Goal: Navigation & Orientation: Understand site structure

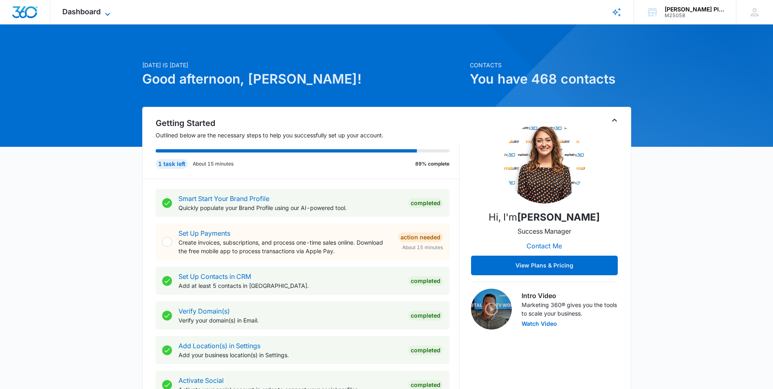
click at [106, 12] on icon at bounding box center [108, 14] width 10 height 10
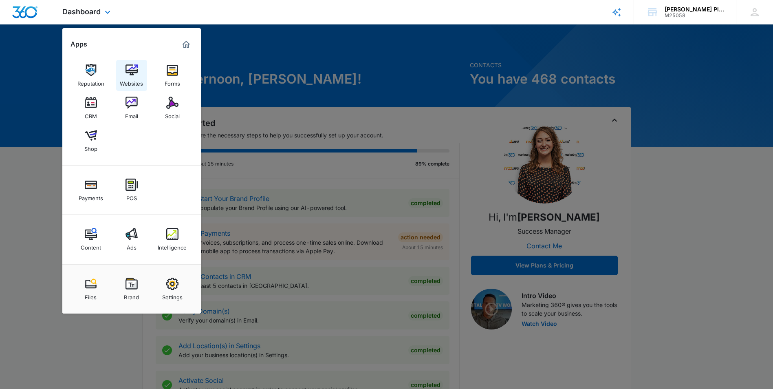
click at [134, 69] on img at bounding box center [131, 70] width 12 height 12
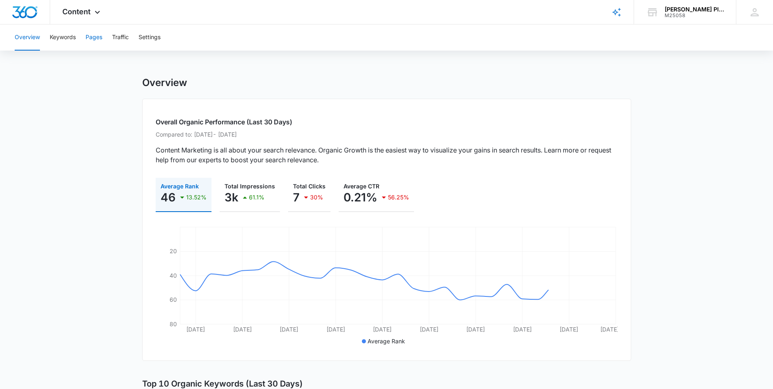
click at [94, 36] on button "Pages" at bounding box center [94, 37] width 17 height 26
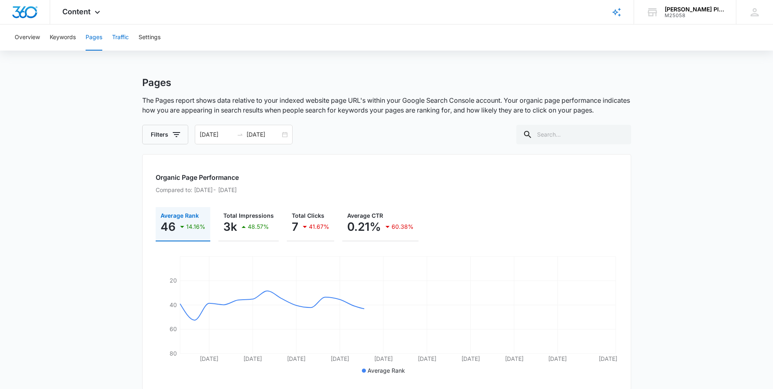
click at [123, 36] on button "Traffic" at bounding box center [120, 37] width 17 height 26
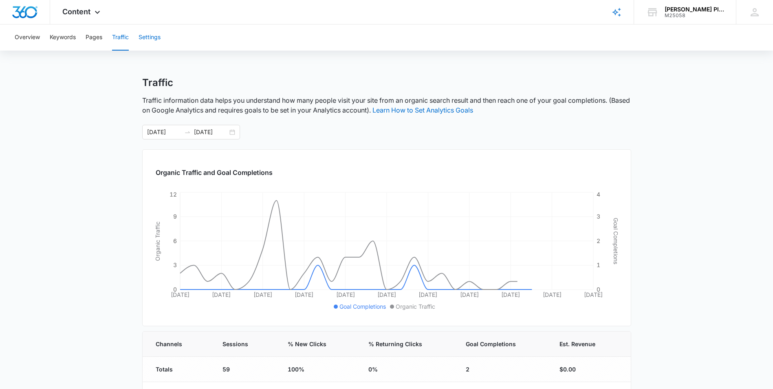
click at [154, 35] on button "Settings" at bounding box center [150, 37] width 22 height 26
